Goal: Information Seeking & Learning: Learn about a topic

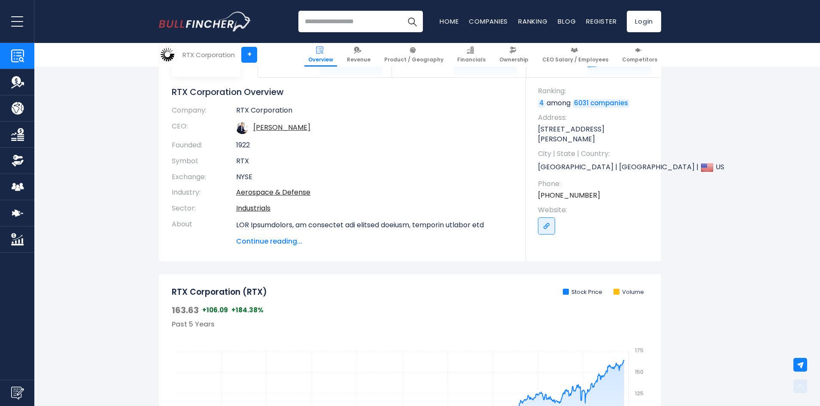
scroll to position [64, 0]
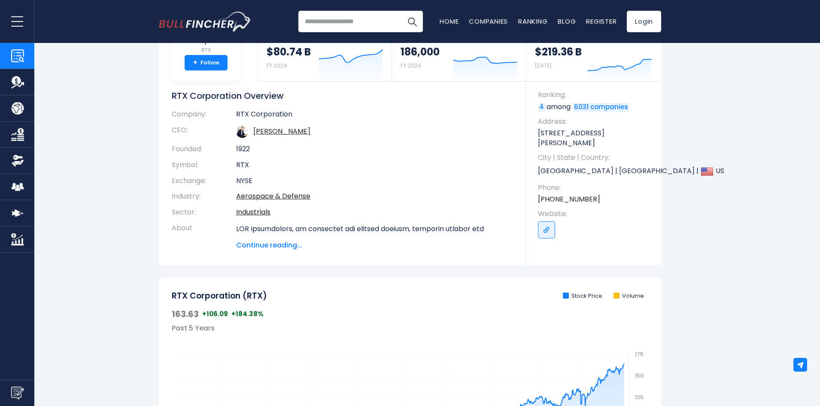
click at [282, 245] on span "Continue reading..." at bounding box center [374, 245] width 277 height 10
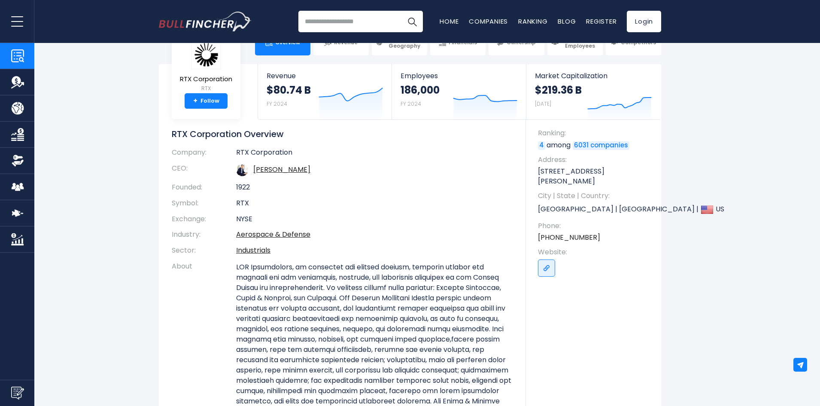
scroll to position [0, 0]
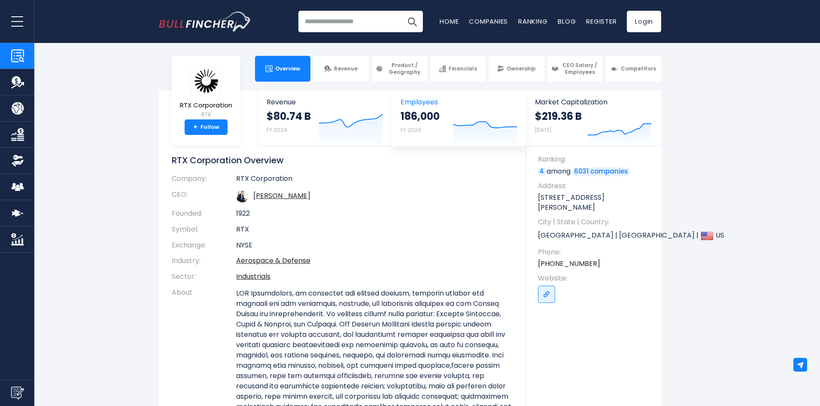
click at [418, 103] on span "Employees" at bounding box center [459, 102] width 116 height 8
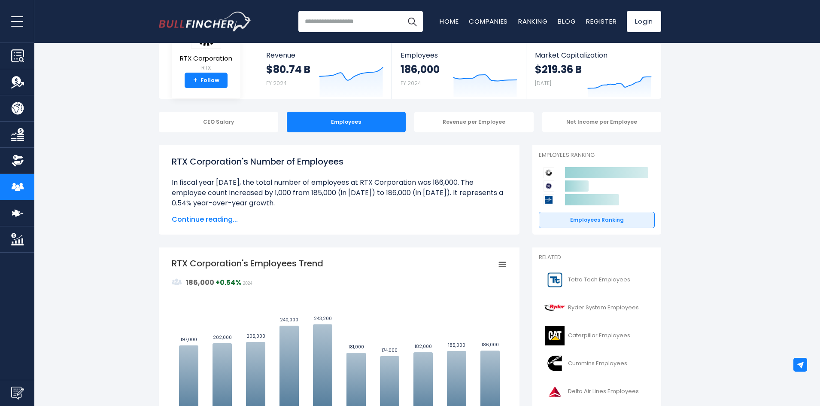
scroll to position [43, 0]
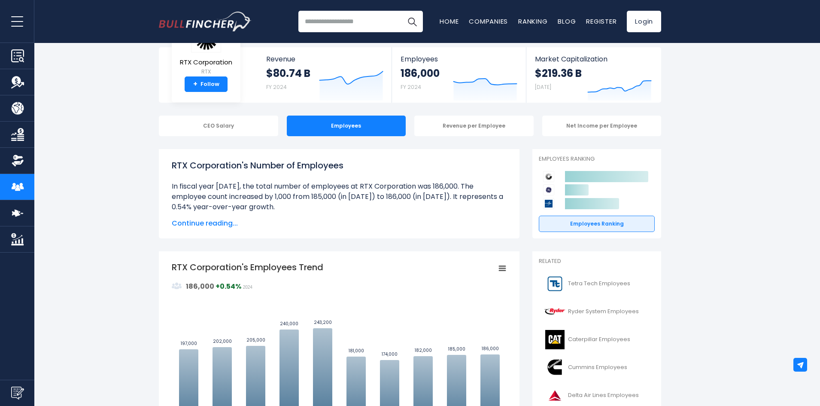
click at [211, 216] on div "RTX Corporation's Number of Employees Over the past 10 years ([DATE]-[DATE]): T…" at bounding box center [339, 194] width 335 height 70
click at [217, 221] on span "Continue reading..." at bounding box center [339, 223] width 335 height 10
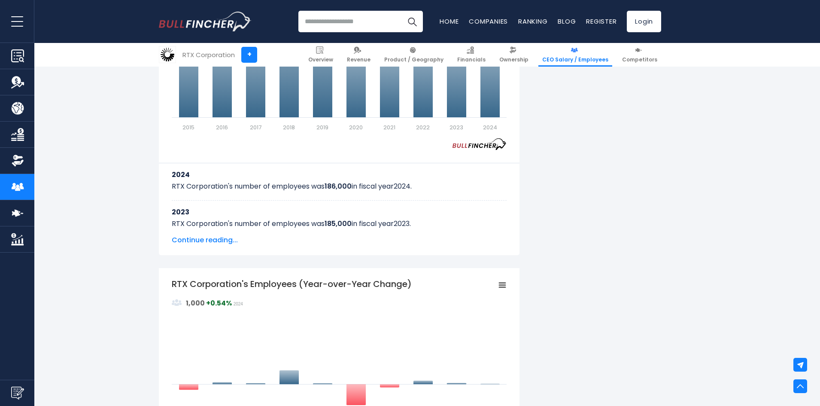
scroll to position [537, 0]
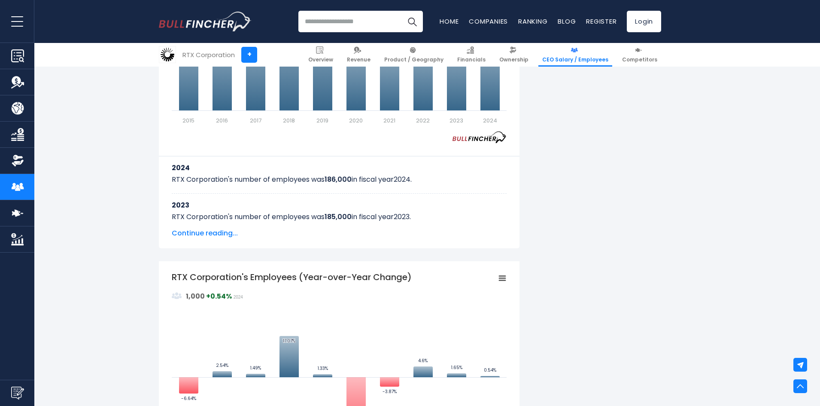
click at [210, 234] on span "Continue reading..." at bounding box center [339, 233] width 335 height 10
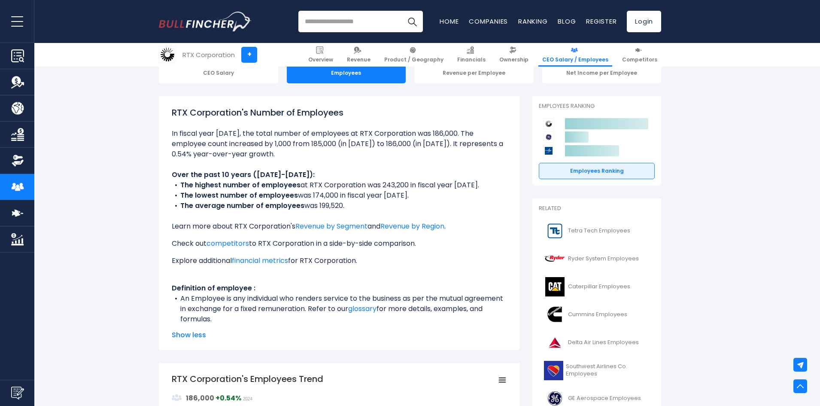
scroll to position [0, 0]
